Goal: Download file/media

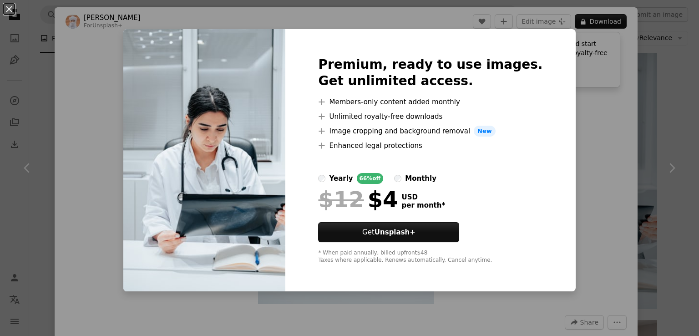
scroll to position [592, 0]
click at [599, 28] on div "An X shape Premium, ready to use images. Get unlimited access. A plus sign Memb…" at bounding box center [349, 168] width 699 height 336
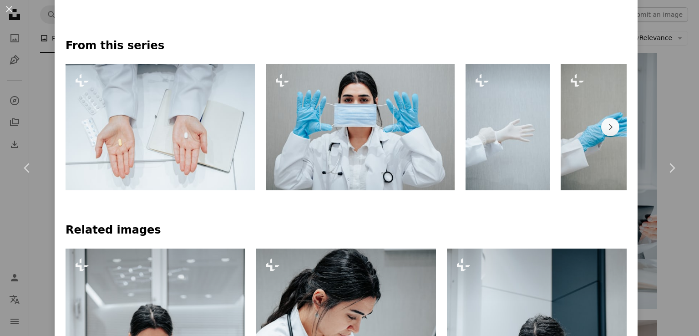
scroll to position [410, 0]
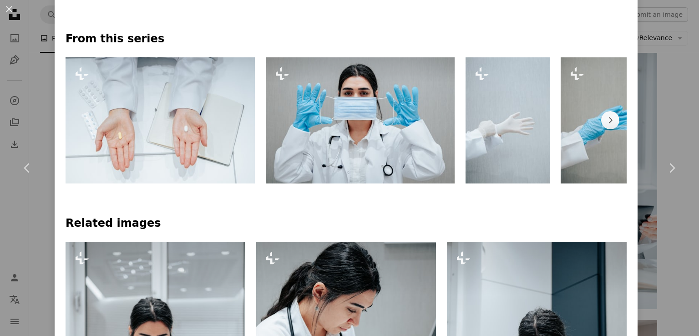
click at [359, 138] on img at bounding box center [360, 120] width 189 height 126
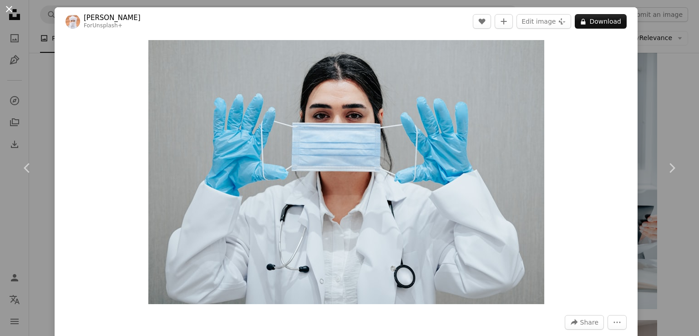
click at [6, 8] on button "An X shape" at bounding box center [9, 9] width 11 height 11
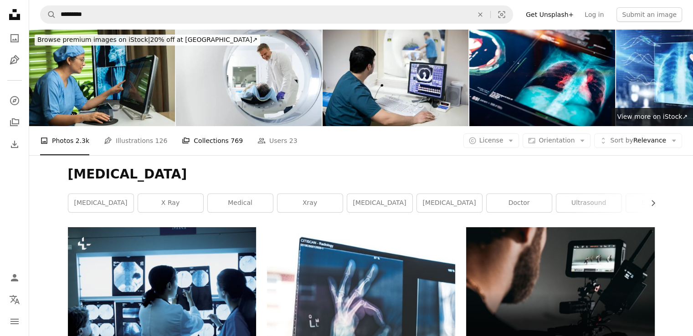
click at [195, 143] on link "A stack of folders Collections 769" at bounding box center [212, 140] width 61 height 29
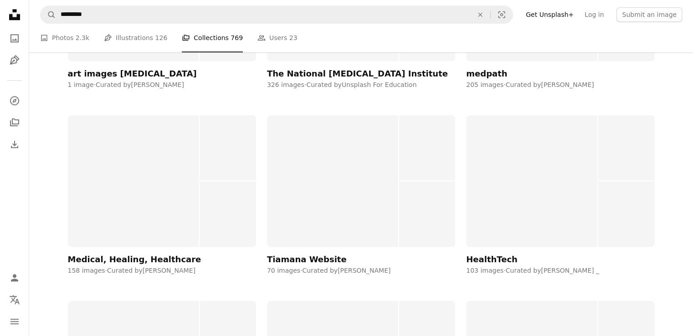
scroll to position [1047, 0]
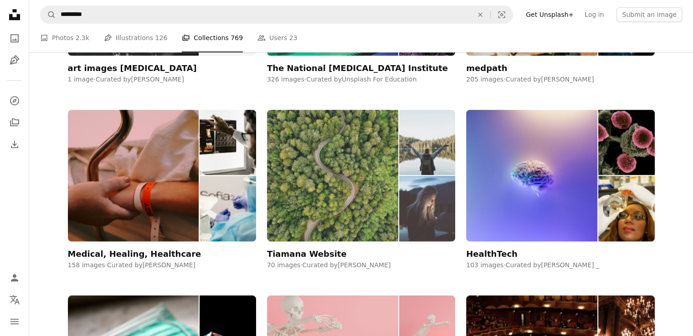
click at [330, 182] on img at bounding box center [332, 176] width 131 height 132
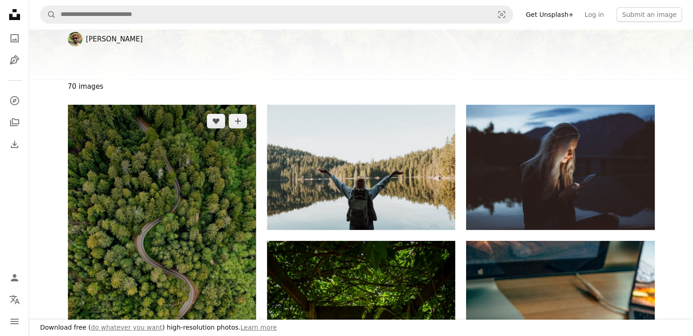
scroll to position [182, 0]
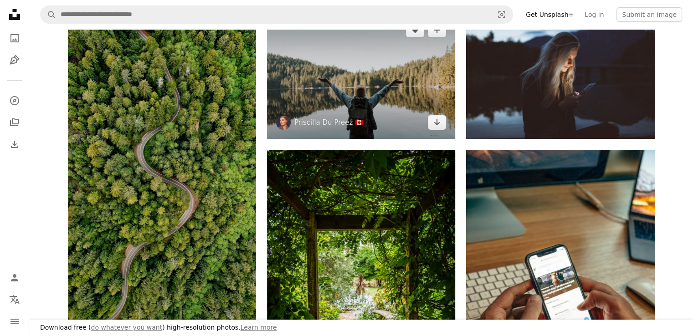
click at [348, 99] on img at bounding box center [361, 76] width 188 height 125
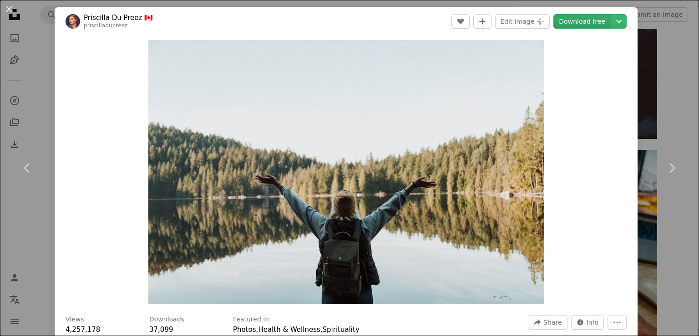
click at [583, 24] on link "Download free" at bounding box center [582, 21] width 57 height 15
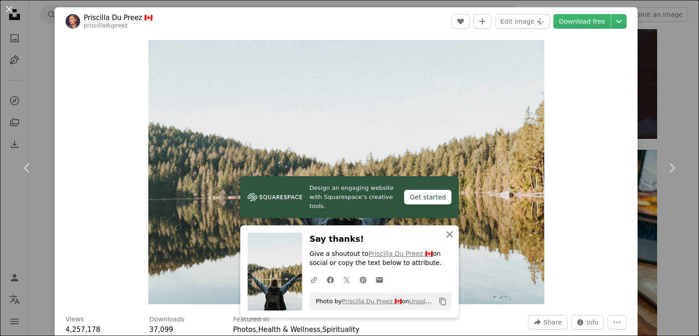
click at [447, 235] on icon "button" at bounding box center [450, 234] width 6 height 6
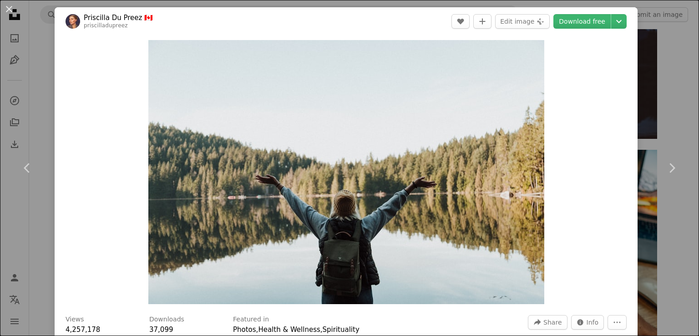
click at [44, 83] on div "An X shape Chevron left Chevron right [PERSON_NAME] Du Preez 🇨🇦 priscilladupree…" at bounding box center [349, 168] width 699 height 336
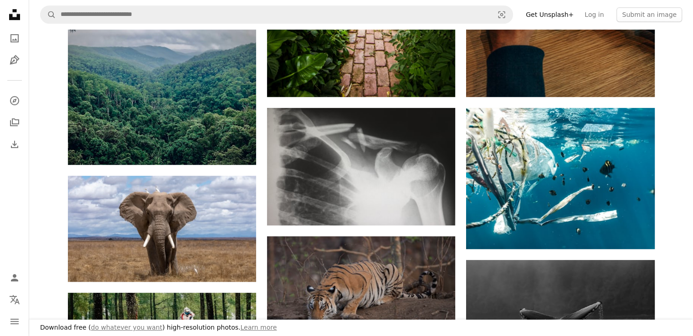
scroll to position [474, 0]
